Goal: Ask a question

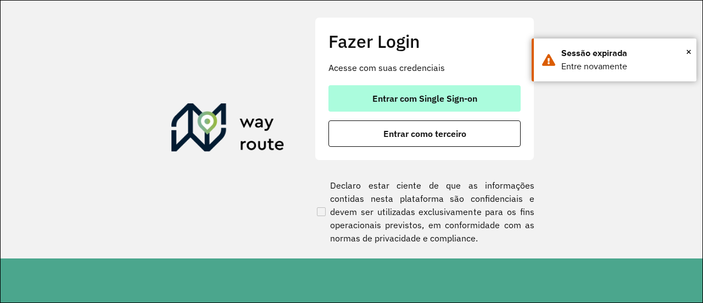
click at [435, 94] on span "Entrar com Single Sign-on" at bounding box center [424, 98] width 105 height 9
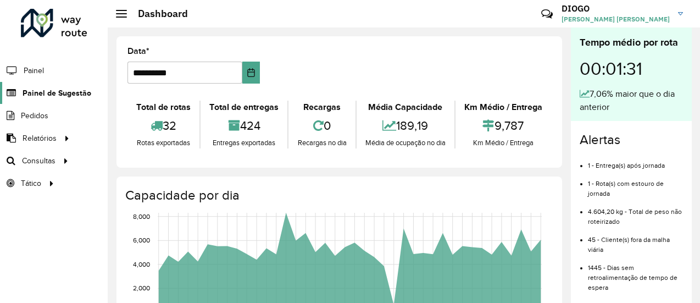
click at [77, 84] on link "Painel de Sugestão" at bounding box center [45, 93] width 91 height 22
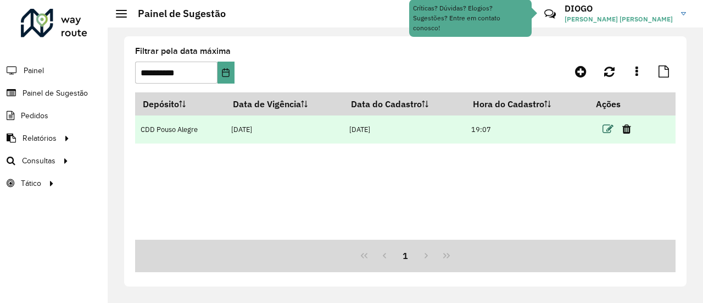
click at [611, 130] on icon at bounding box center [608, 129] width 11 height 11
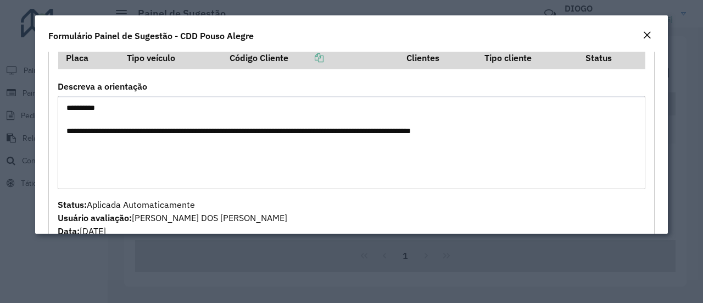
scroll to position [687, 0]
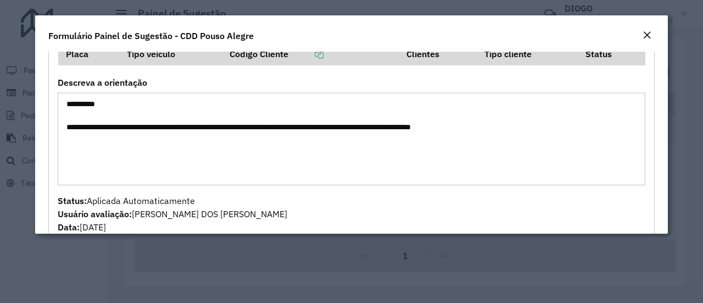
click at [646, 33] on em "Close" at bounding box center [647, 35] width 9 height 9
